Goal: Information Seeking & Learning: Learn about a topic

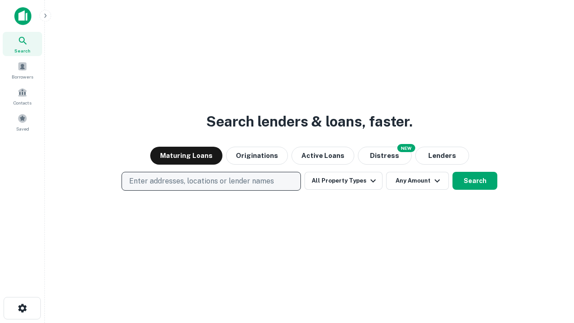
click at [211, 181] on p "Enter addresses, locations or lender names" at bounding box center [201, 181] width 145 height 11
type input "**********"
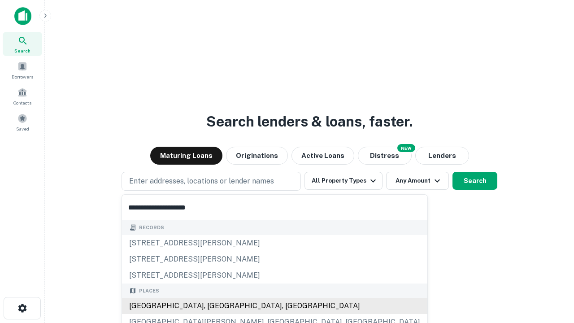
click at [214, 306] on div "[GEOGRAPHIC_DATA], [GEOGRAPHIC_DATA], [GEOGRAPHIC_DATA]" at bounding box center [274, 306] width 305 height 16
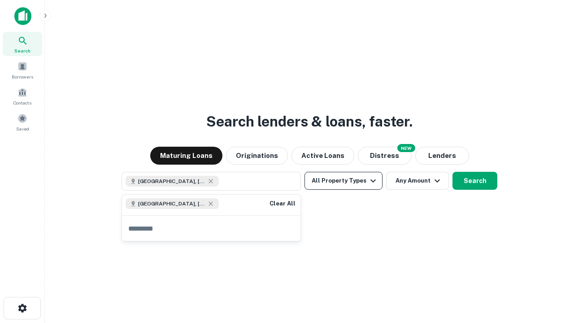
click at [344, 181] on button "All Property Types" at bounding box center [344, 181] width 78 height 18
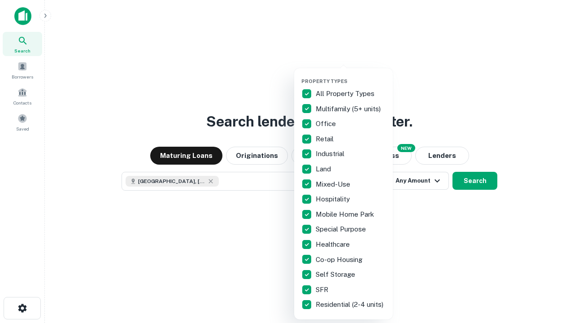
click at [351, 75] on button "button" at bounding box center [350, 75] width 99 height 0
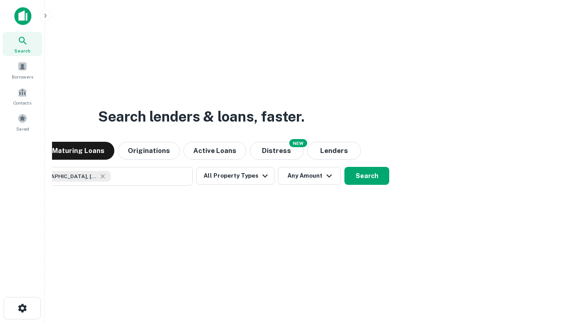
scroll to position [14, 0]
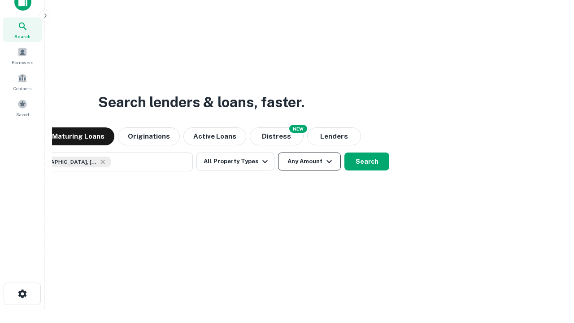
click at [278, 153] on button "Any Amount" at bounding box center [309, 162] width 63 height 18
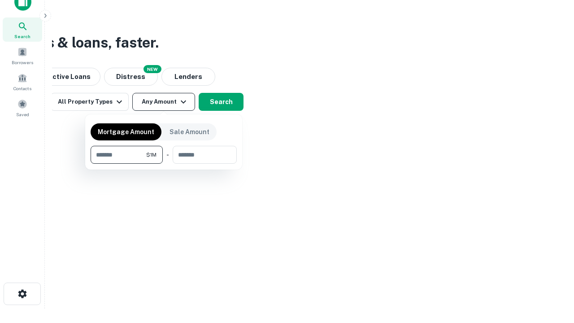
type input "*******"
click at [164, 164] on button "button" at bounding box center [164, 164] width 146 height 0
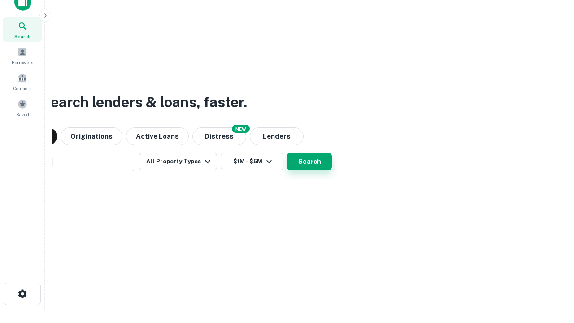
click at [287, 153] on button "Search" at bounding box center [309, 162] width 45 height 18
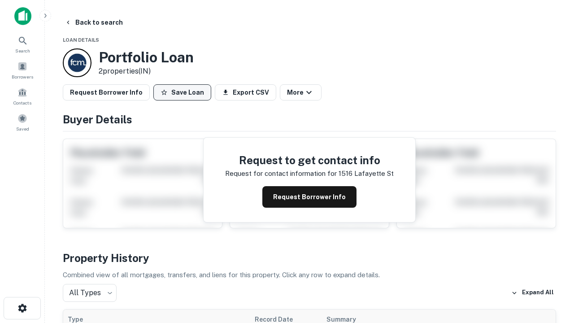
click at [182, 92] on button "Save Loan" at bounding box center [182, 92] width 58 height 16
click at [184, 92] on button "Save Loan" at bounding box center [182, 92] width 58 height 16
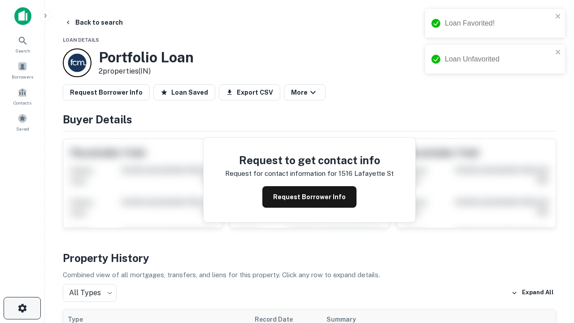
click at [22, 308] on icon "button" at bounding box center [22, 308] width 11 height 11
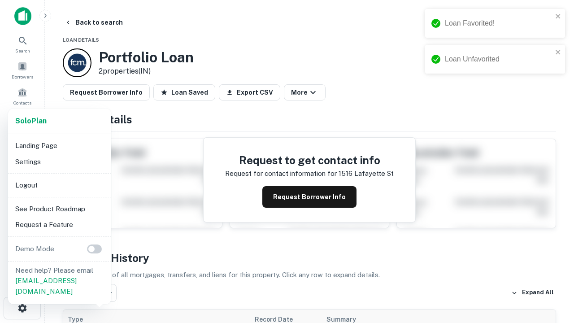
click at [59, 185] on li "Logout" at bounding box center [60, 185] width 96 height 16
